Goal: Task Accomplishment & Management: Manage account settings

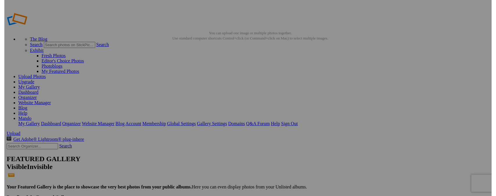
scroll to position [0, 4]
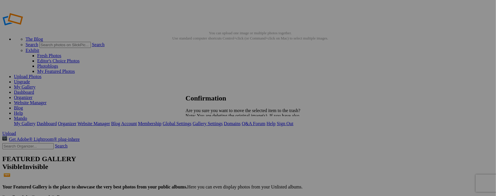
type input "POSTPONED TO LATE [PERSON_NAME][DATE]"
click at [205, 136] on span "Yes" at bounding box center [201, 136] width 7 height 5
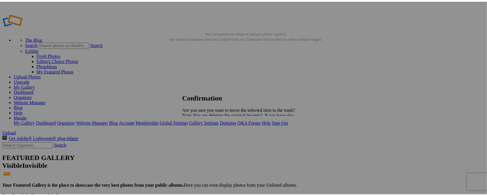
scroll to position [0, 0]
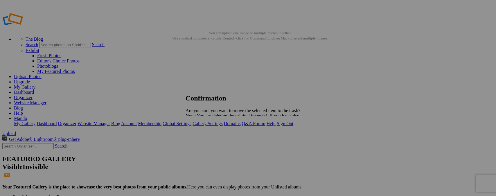
click at [205, 134] on span "Yes" at bounding box center [201, 136] width 7 height 5
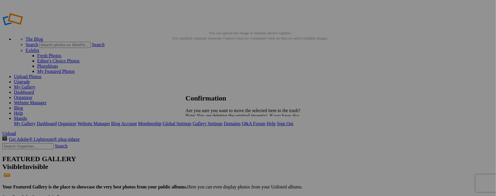
click at [205, 137] on span "Yes" at bounding box center [201, 136] width 7 height 5
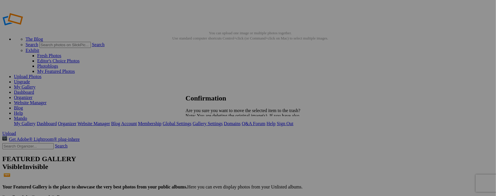
click at [205, 137] on span "Yes" at bounding box center [201, 136] width 7 height 5
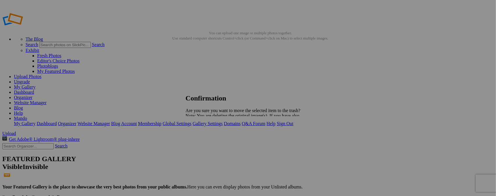
click at [205, 134] on span "Yes" at bounding box center [201, 136] width 7 height 5
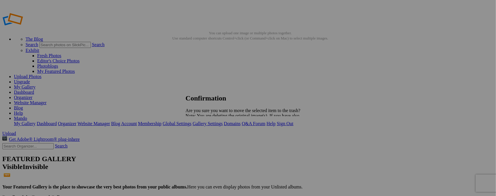
click at [205, 136] on span "Yes" at bounding box center [201, 136] width 7 height 5
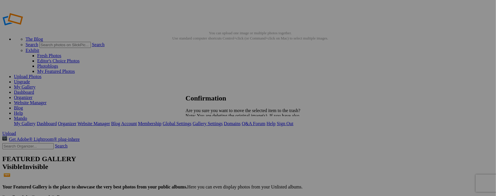
drag, startPoint x: 297, startPoint y: 138, endPoint x: 307, endPoint y: 134, distance: 10.7
click at [205, 138] on span "Yes" at bounding box center [201, 136] width 7 height 5
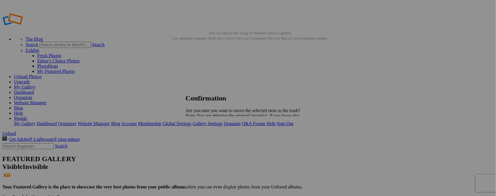
click at [205, 137] on span "Yes" at bounding box center [201, 136] width 7 height 5
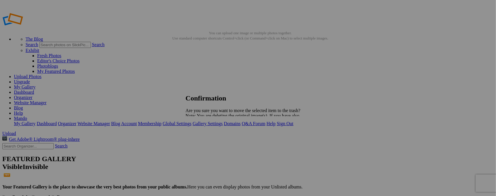
click at [205, 136] on span "Yes" at bounding box center [201, 136] width 7 height 5
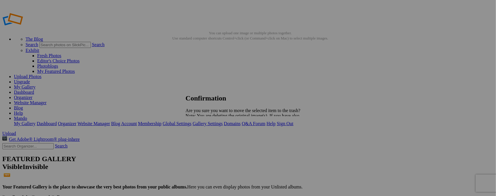
click at [205, 136] on span "Yes" at bounding box center [201, 136] width 7 height 5
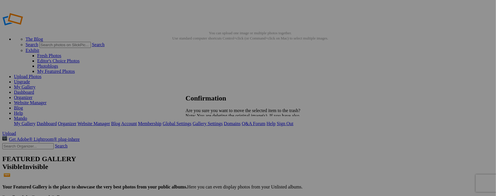
click at [205, 136] on span "Yes" at bounding box center [201, 136] width 7 height 5
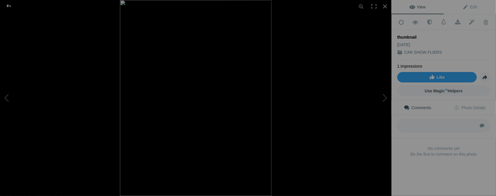
click at [10, 5] on div at bounding box center [8, 6] width 21 height 12
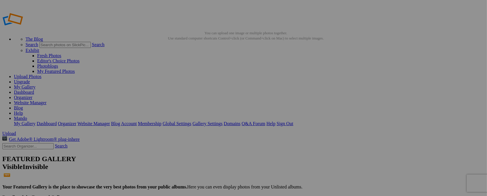
type input "t"
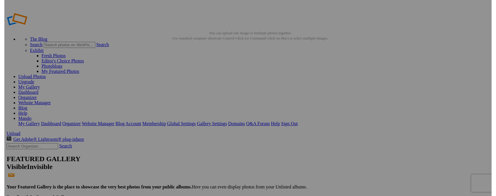
scroll to position [0, 9]
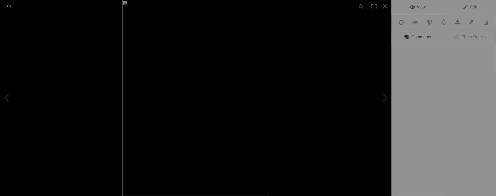
type input "[DATE] / [GEOGRAPHIC_DATA][PERSON_NAME], [GEOGRAPHIC_DATA]."
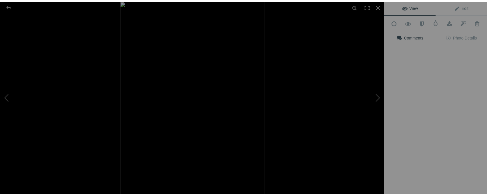
scroll to position [0, 0]
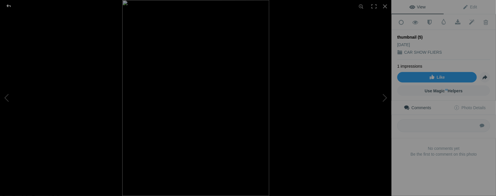
click at [11, 7] on div at bounding box center [8, 6] width 21 height 12
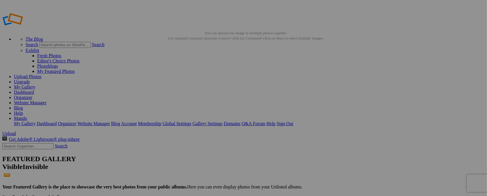
type input "t"
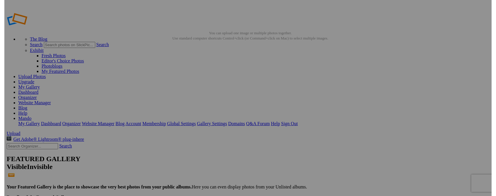
scroll to position [0, 4]
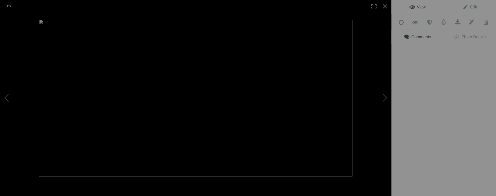
type input "[DATE] / CD. [PERSON_NAME]. MX."
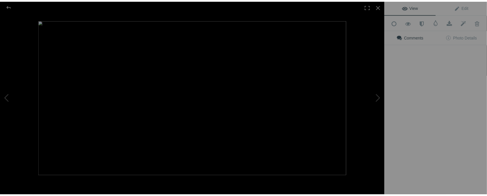
scroll to position [0, 0]
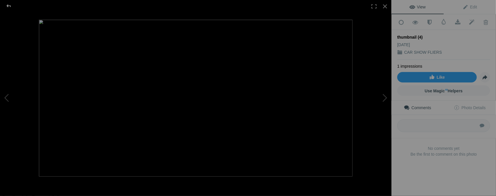
click at [9, 4] on div at bounding box center [8, 6] width 21 height 12
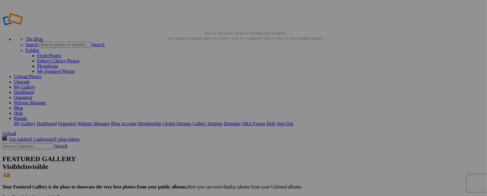
type input "t"
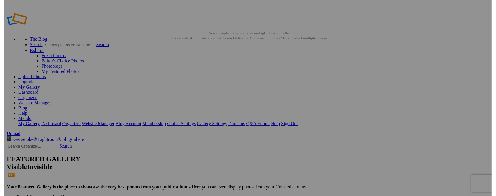
scroll to position [0, 1]
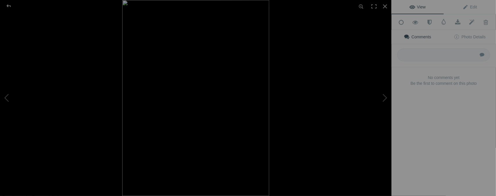
type input "[DATE] / [GEOGRAPHIC_DATA], [GEOGRAPHIC_DATA]."
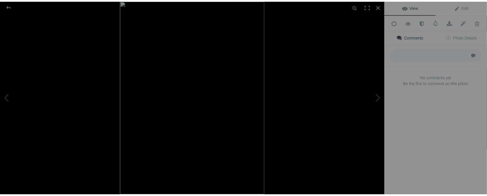
scroll to position [0, 0]
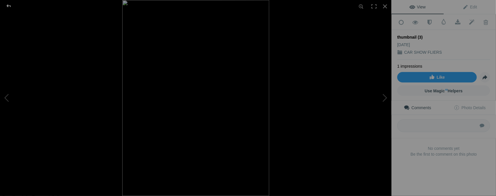
click at [9, 7] on div at bounding box center [8, 6] width 21 height 12
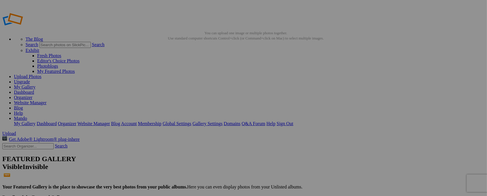
type input "t"
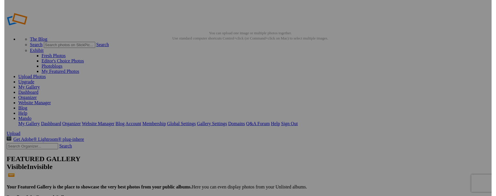
scroll to position [0, 2]
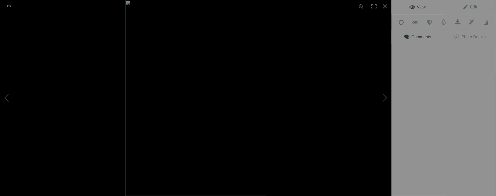
type input "[DATE] / [GEOGRAPHIC_DATA], [GEOGRAPHIC_DATA]."
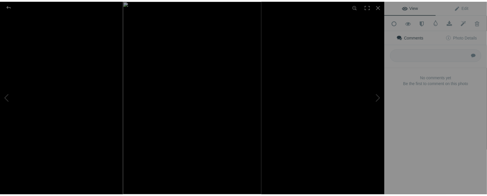
scroll to position [0, 0]
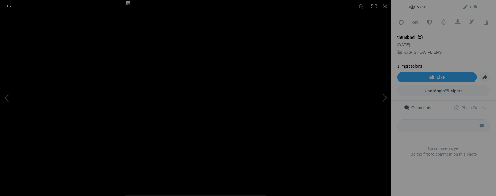
click at [9, 5] on div at bounding box center [8, 6] width 21 height 12
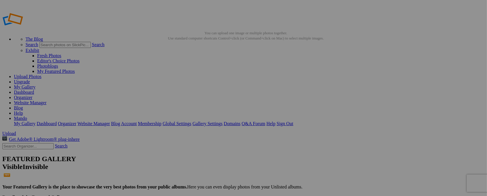
type input "t"
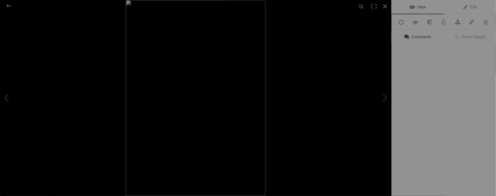
type input "[DATE] / CANDY DRIVE"
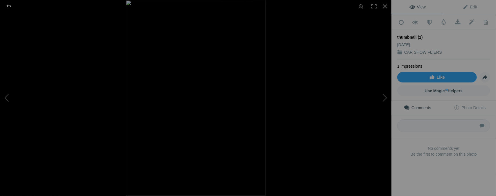
click at [9, 8] on div at bounding box center [8, 6] width 21 height 12
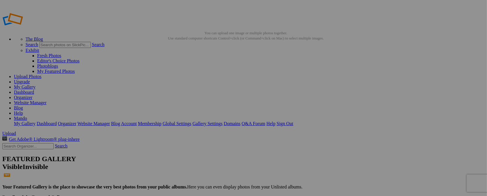
type input "t"
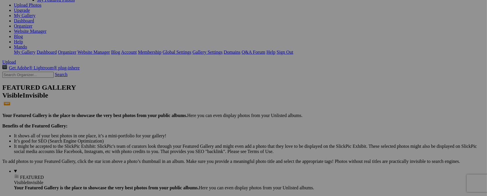
scroll to position [68, 0]
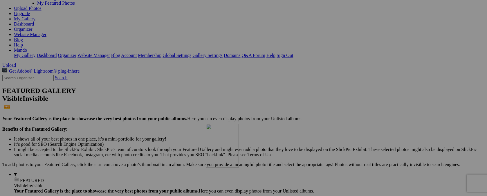
drag, startPoint x: 365, startPoint y: 37, endPoint x: 290, endPoint y: 174, distance: 156.8
drag, startPoint x: 366, startPoint y: 39, endPoint x: 244, endPoint y: 178, distance: 185.5
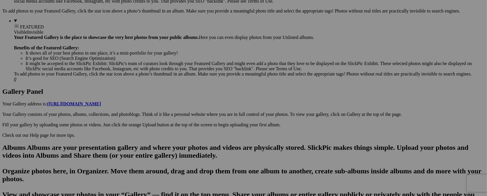
scroll to position [227, 0]
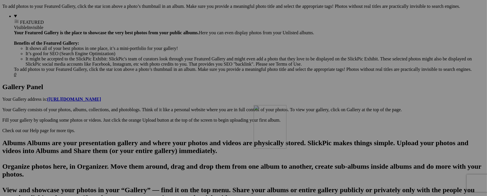
drag, startPoint x: 211, startPoint y: 32, endPoint x: 341, endPoint y: 120, distance: 156.4
drag, startPoint x: 215, startPoint y: 31, endPoint x: 296, endPoint y: 163, distance: 155.0
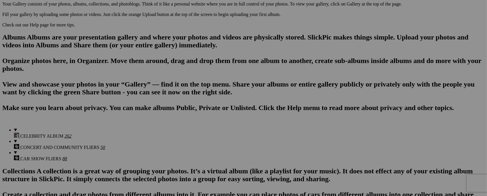
scroll to position [338, 0]
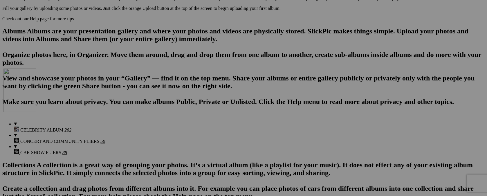
drag, startPoint x: 315, startPoint y: 42, endPoint x: 242, endPoint y: 127, distance: 112.6
drag, startPoint x: 264, startPoint y: 40, endPoint x: 178, endPoint y: 127, distance: 122.2
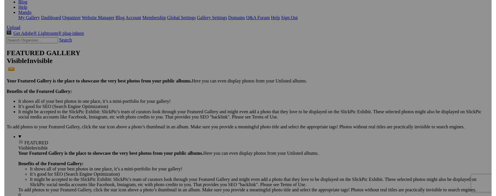
scroll to position [48, 0]
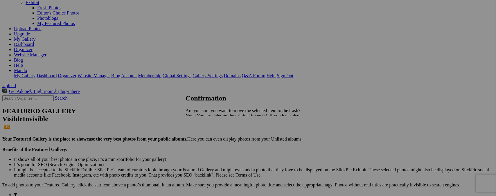
type input "[DATE] / [GEOGRAPHIC_DATA]"
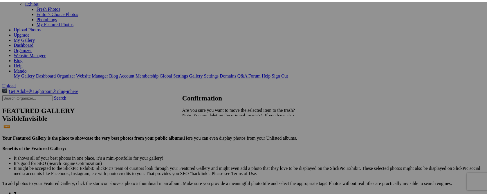
scroll to position [0, 0]
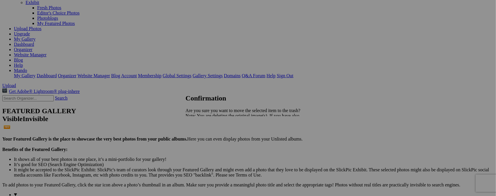
click at [205, 136] on span "Yes" at bounding box center [201, 136] width 7 height 5
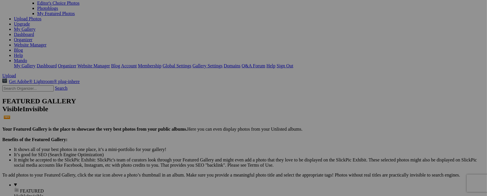
scroll to position [62, 0]
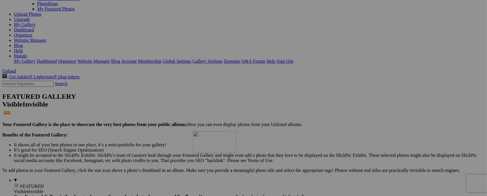
drag, startPoint x: 258, startPoint y: 34, endPoint x: 277, endPoint y: 182, distance: 149.1
drag, startPoint x: 217, startPoint y: 141, endPoint x: 212, endPoint y: 92, distance: 48.8
drag, startPoint x: 163, startPoint y: 43, endPoint x: 153, endPoint y: 173, distance: 130.8
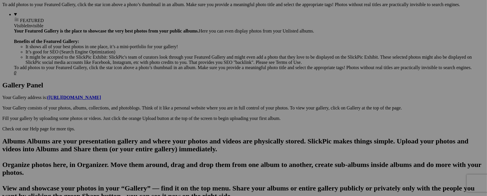
scroll to position [224, 0]
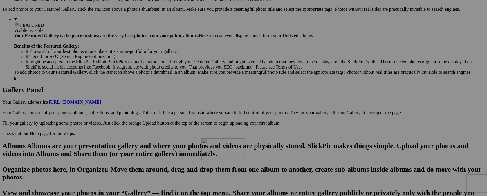
drag, startPoint x: 272, startPoint y: 28, endPoint x: 285, endPoint y: 189, distance: 160.9
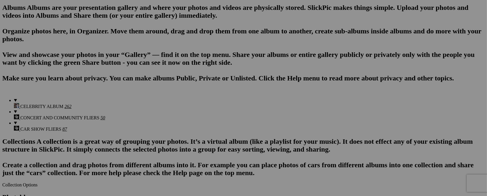
scroll to position [360, 0]
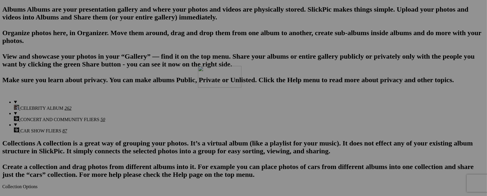
drag, startPoint x: 261, startPoint y: 31, endPoint x: 308, endPoint y: 113, distance: 94.3
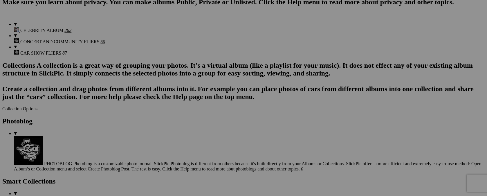
scroll to position [444, 0]
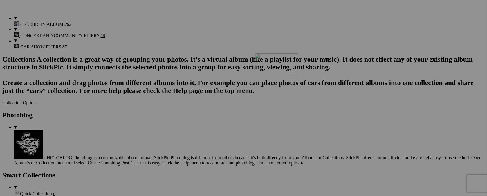
drag, startPoint x: 262, startPoint y: 27, endPoint x: 338, endPoint y: 104, distance: 108.7
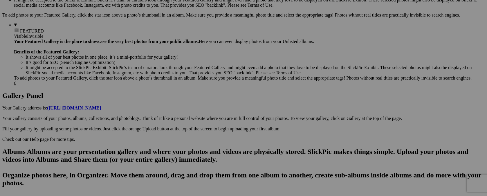
scroll to position [224, 0]
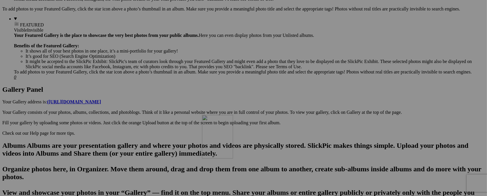
drag, startPoint x: 160, startPoint y: 33, endPoint x: 286, endPoint y: 165, distance: 182.7
drag, startPoint x: 161, startPoint y: 32, endPoint x: 278, endPoint y: 153, distance: 168.2
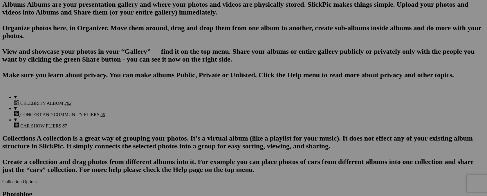
scroll to position [372, 0]
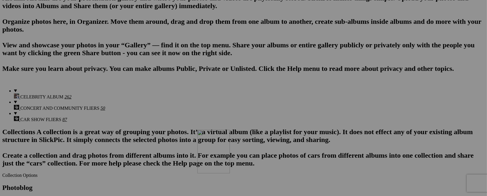
drag, startPoint x: 272, startPoint y: 96, endPoint x: 281, endPoint y: 180, distance: 84.7
drag, startPoint x: 214, startPoint y: 33, endPoint x: 229, endPoint y: 169, distance: 137.2
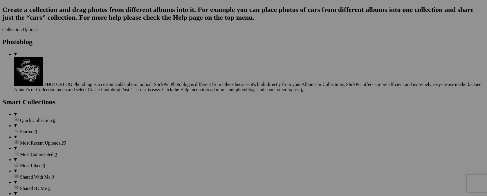
scroll to position [521, 0]
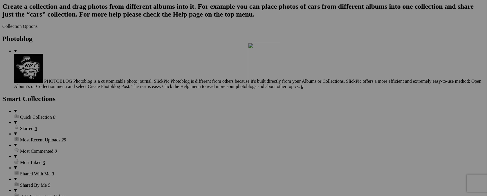
drag, startPoint x: 265, startPoint y: 30, endPoint x: 332, endPoint y: 93, distance: 92.5
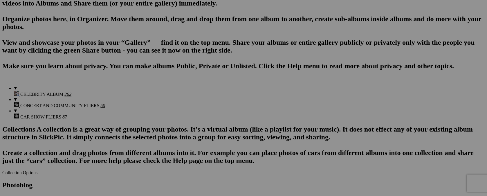
scroll to position [376, 0]
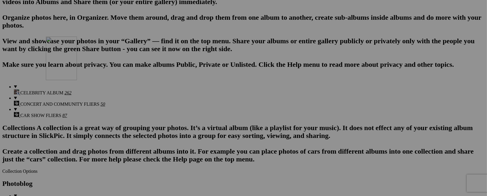
drag, startPoint x: 216, startPoint y: 160, endPoint x: 130, endPoint y: 87, distance: 113.4
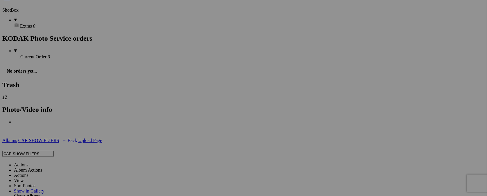
scroll to position [793, 0]
drag, startPoint x: 265, startPoint y: 177, endPoint x: 285, endPoint y: 27, distance: 151.3
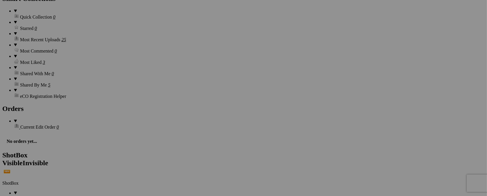
scroll to position [627, 0]
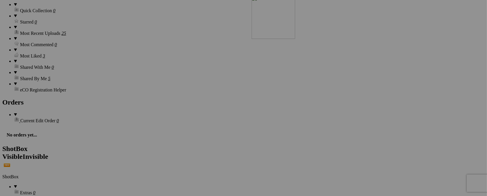
drag, startPoint x: 327, startPoint y: 188, endPoint x: 336, endPoint y: 46, distance: 142.0
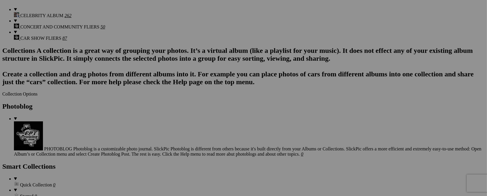
scroll to position [511, 0]
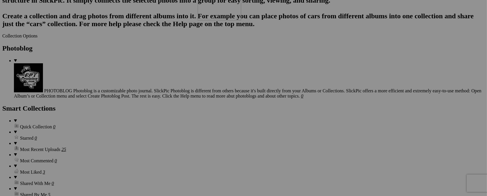
drag, startPoint x: 312, startPoint y: 174, endPoint x: 281, endPoint y: 27, distance: 150.2
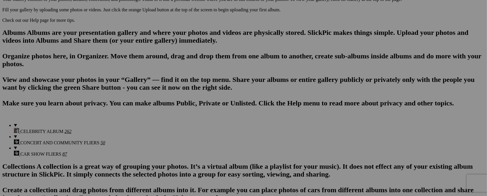
scroll to position [337, 0]
drag, startPoint x: 275, startPoint y: 186, endPoint x: 285, endPoint y: 46, distance: 141.2
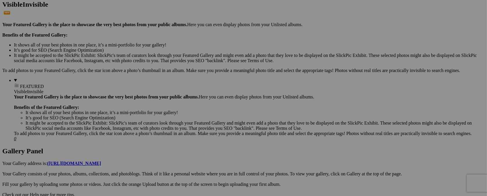
scroll to position [220, 0]
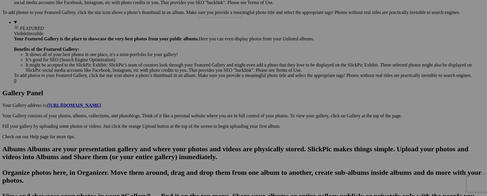
drag, startPoint x: 261, startPoint y: 166, endPoint x: 282, endPoint y: 25, distance: 143.0
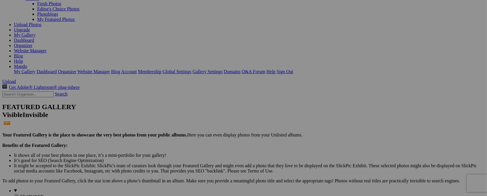
scroll to position [46, 0]
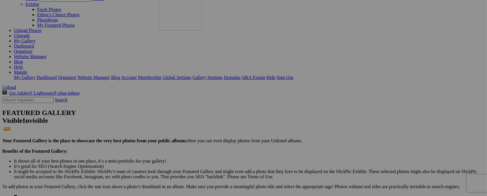
drag, startPoint x: 321, startPoint y: 181, endPoint x: 242, endPoint y: 37, distance: 163.9
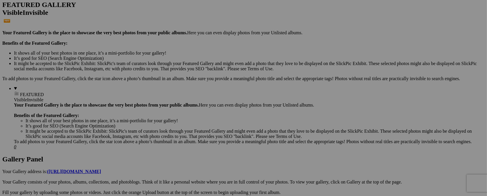
scroll to position [0, 0]
